Goal: Find specific page/section: Find specific page/section

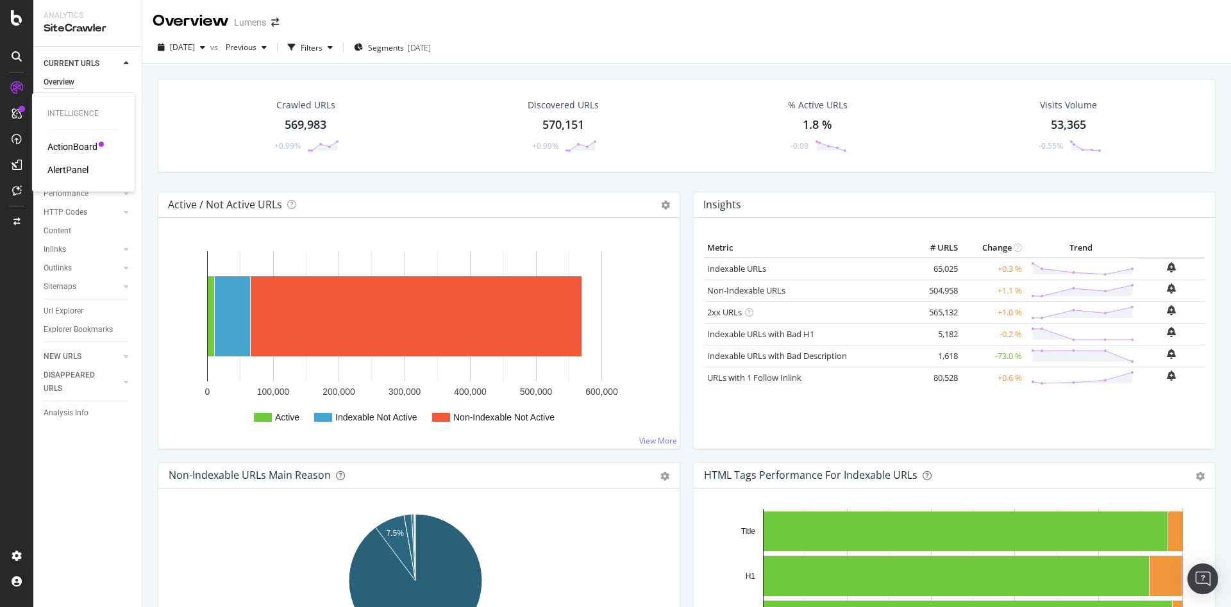
click at [85, 145] on div "ActionBoard" at bounding box center [72, 146] width 50 height 13
